Goal: Obtain resource: Obtain resource

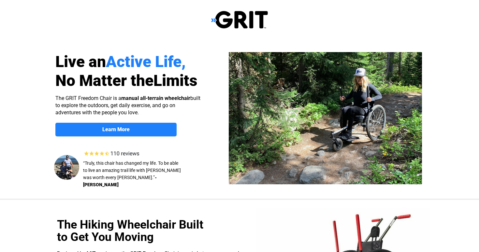
scroll to position [429, 0]
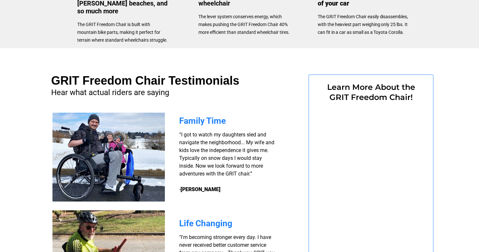
select select "US"
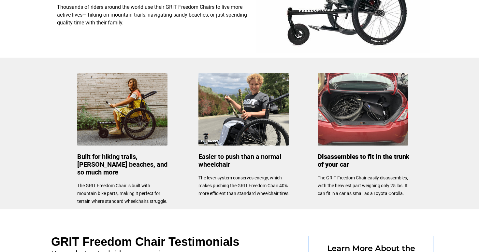
scroll to position [310, 0]
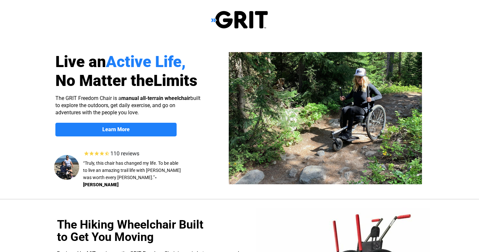
scroll to position [504, 0]
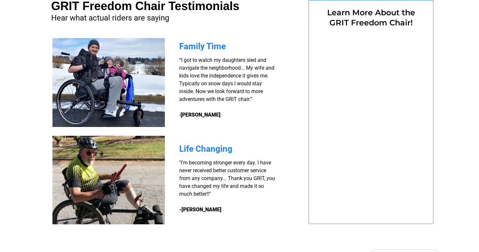
select select "US"
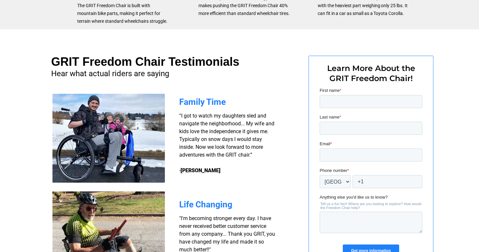
scroll to position [450, 0]
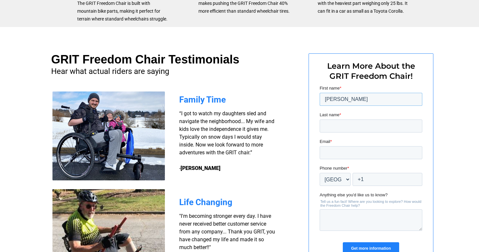
type input "[PERSON_NAME]"
type input "[PERSON_NAME][EMAIL_ADDRESS][DOMAIN_NAME]"
type input "+1 5126383885"
click at [336, 221] on textarea "Anything else you'd like us to know?" at bounding box center [371, 221] width 103 height 22
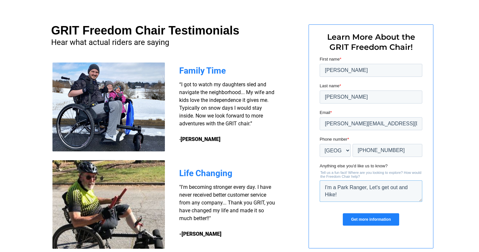
scroll to position [480, 0]
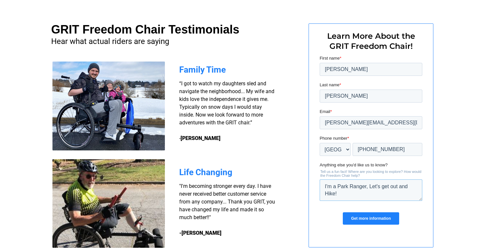
type textarea "I'm a Park Ranger, Let's get out and Hike!"
click at [372, 221] on input "Get more information" at bounding box center [371, 219] width 56 height 12
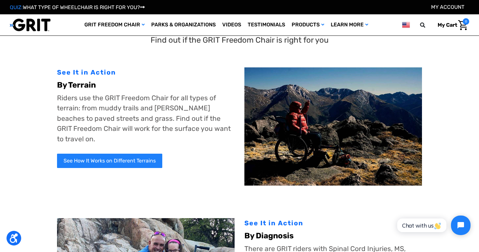
scroll to position [1, 0]
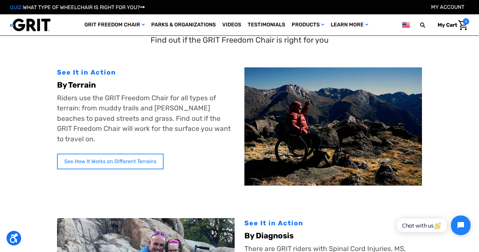
click at [101, 154] on link "See How It Works on Different Terrains" at bounding box center [110, 162] width 107 height 16
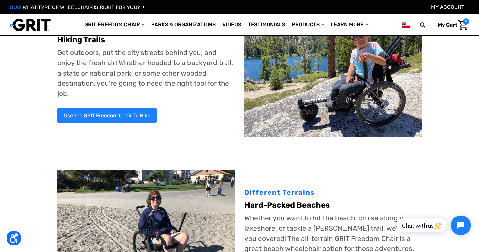
scroll to position [66, 0]
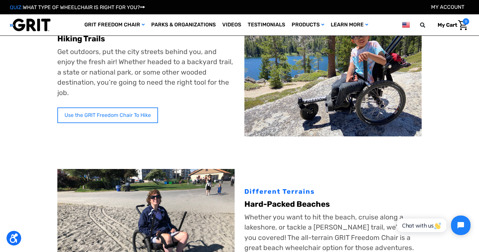
click at [112, 115] on link "Use the GRIT Freedom Chair To Hike" at bounding box center [107, 116] width 101 height 16
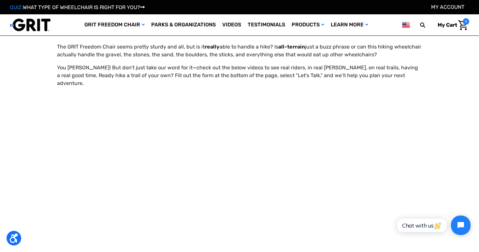
scroll to position [441, 0]
